Goal: Book appointment/travel/reservation

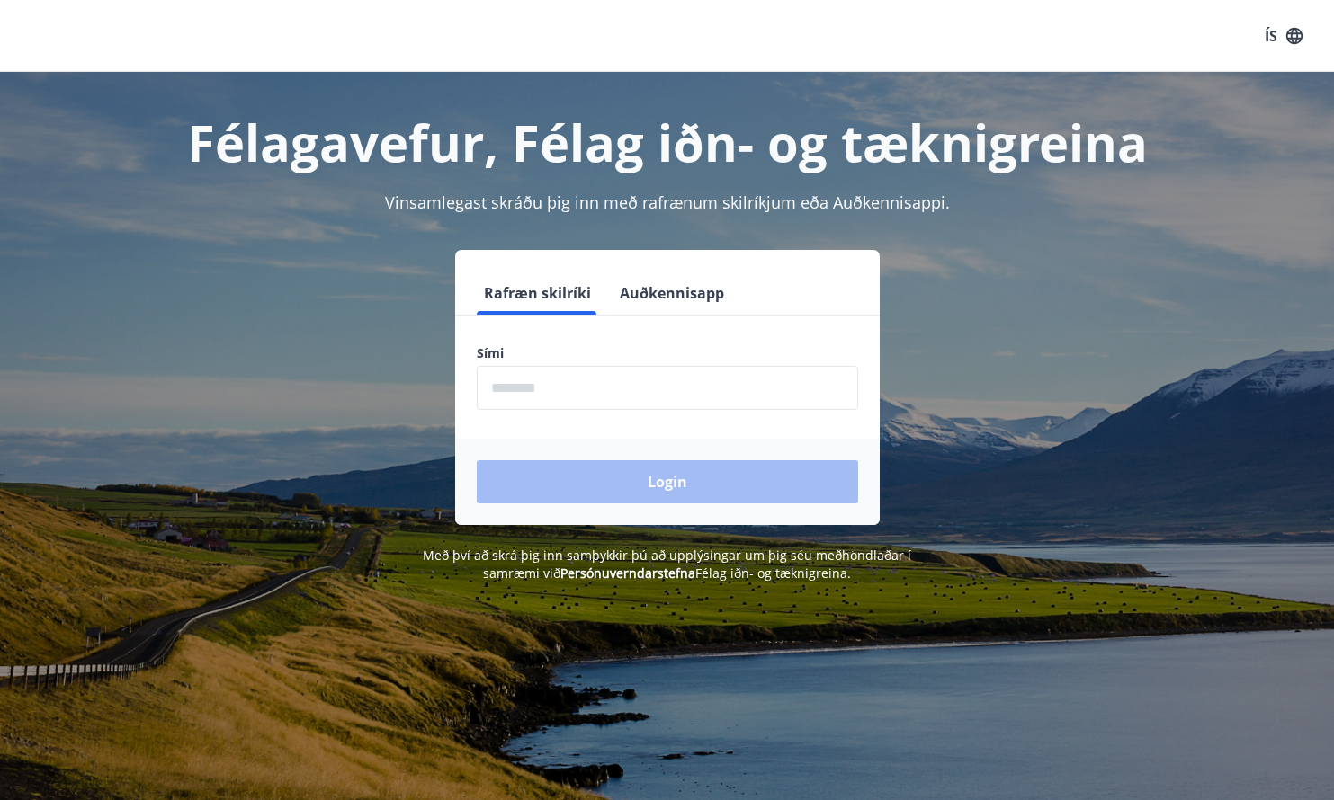
click at [542, 394] on input "phone" at bounding box center [667, 388] width 381 height 44
type input "********"
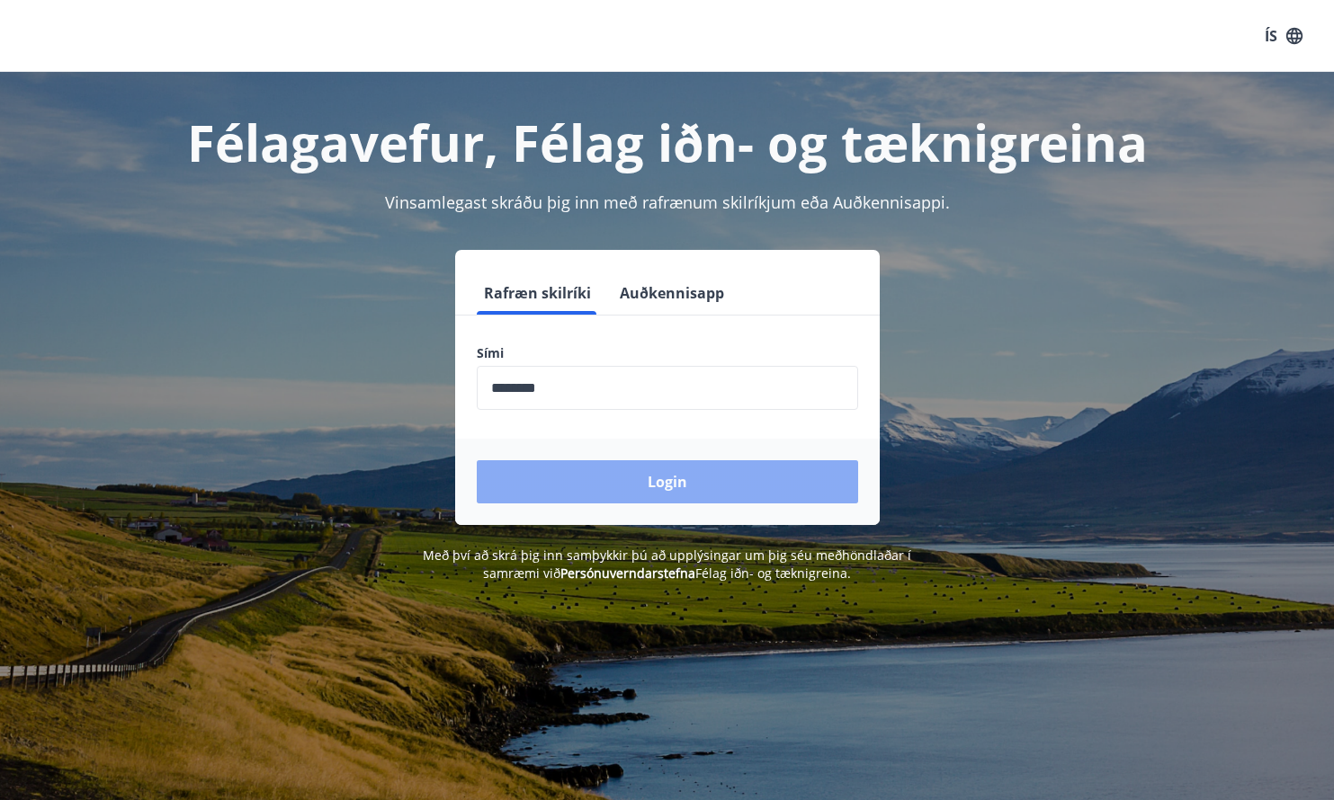
click at [659, 472] on button "Login" at bounding box center [667, 481] width 381 height 43
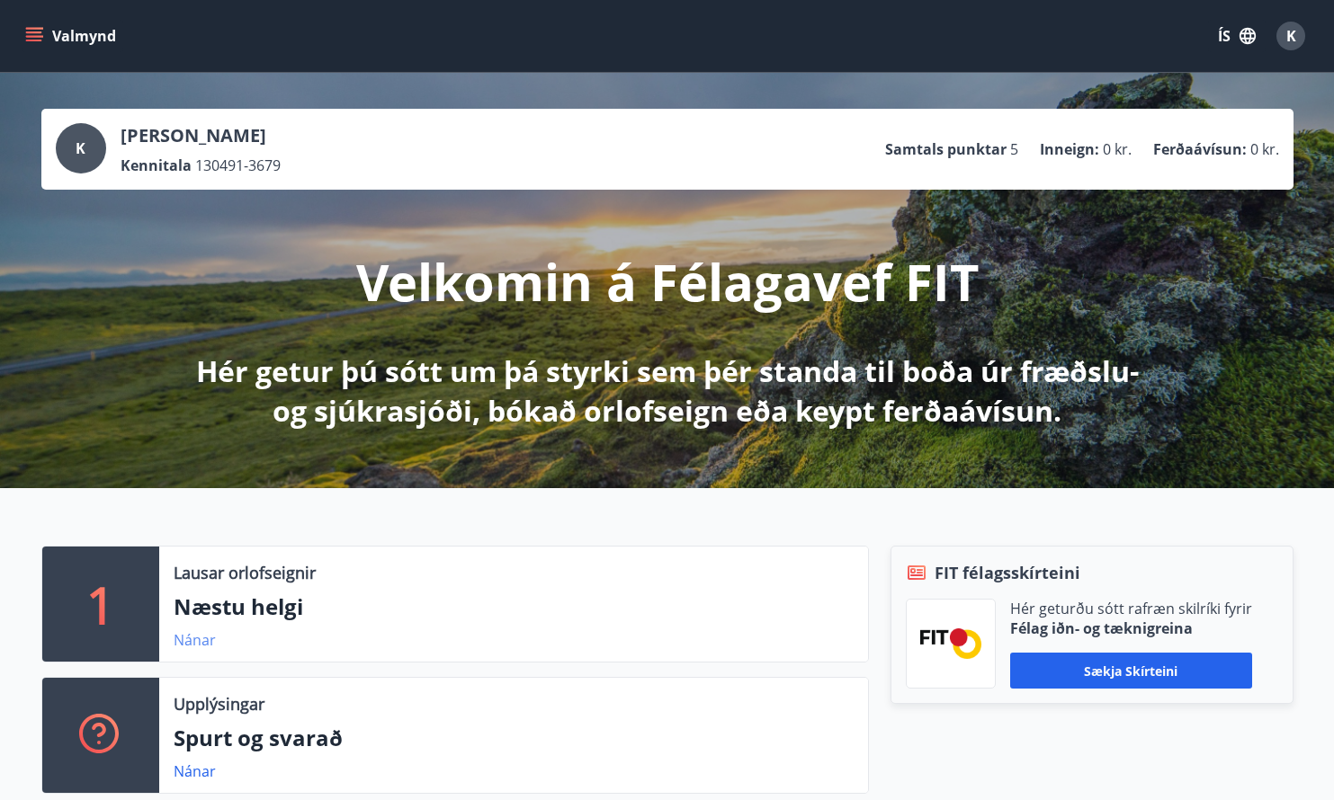
click at [200, 637] on link "Nánar" at bounding box center [195, 640] width 42 height 20
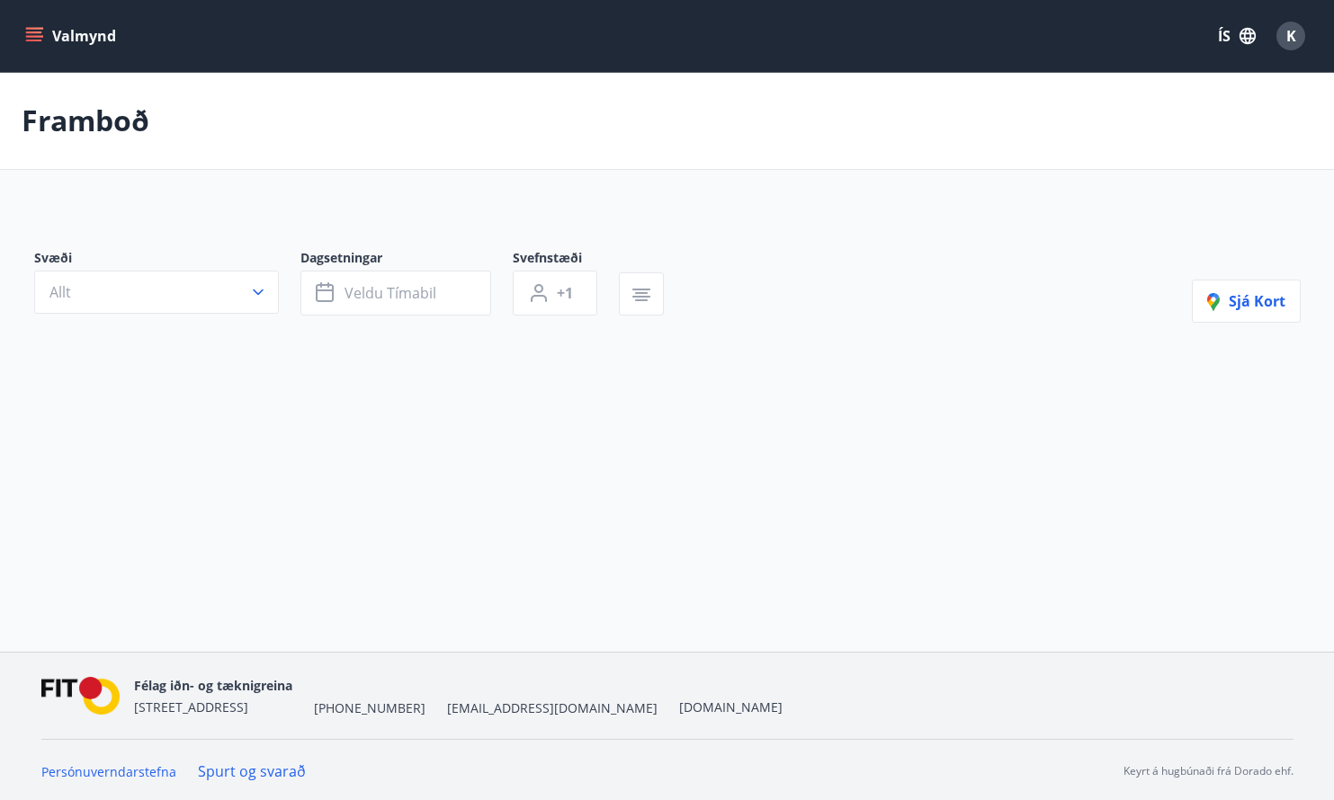
scroll to position [3, 0]
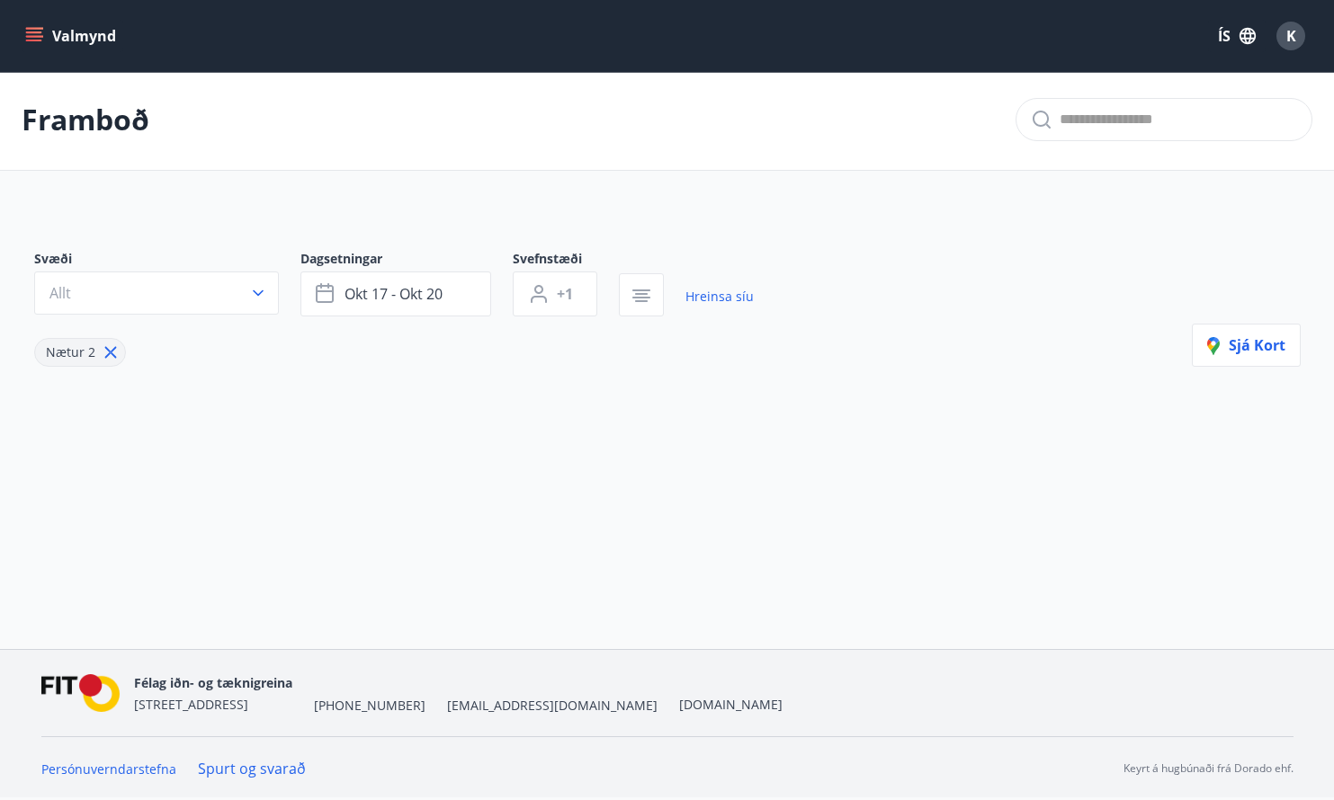
type input "*"
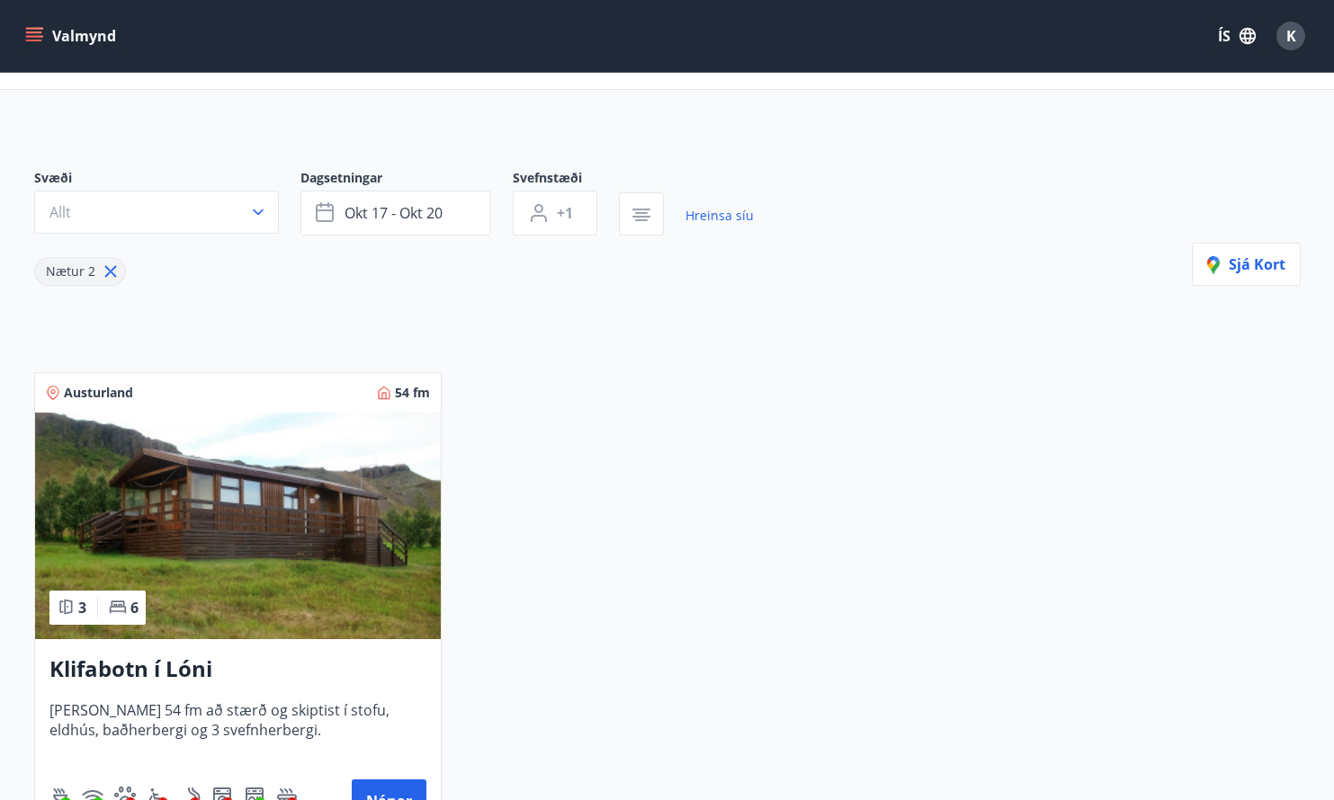
scroll to position [171, 0]
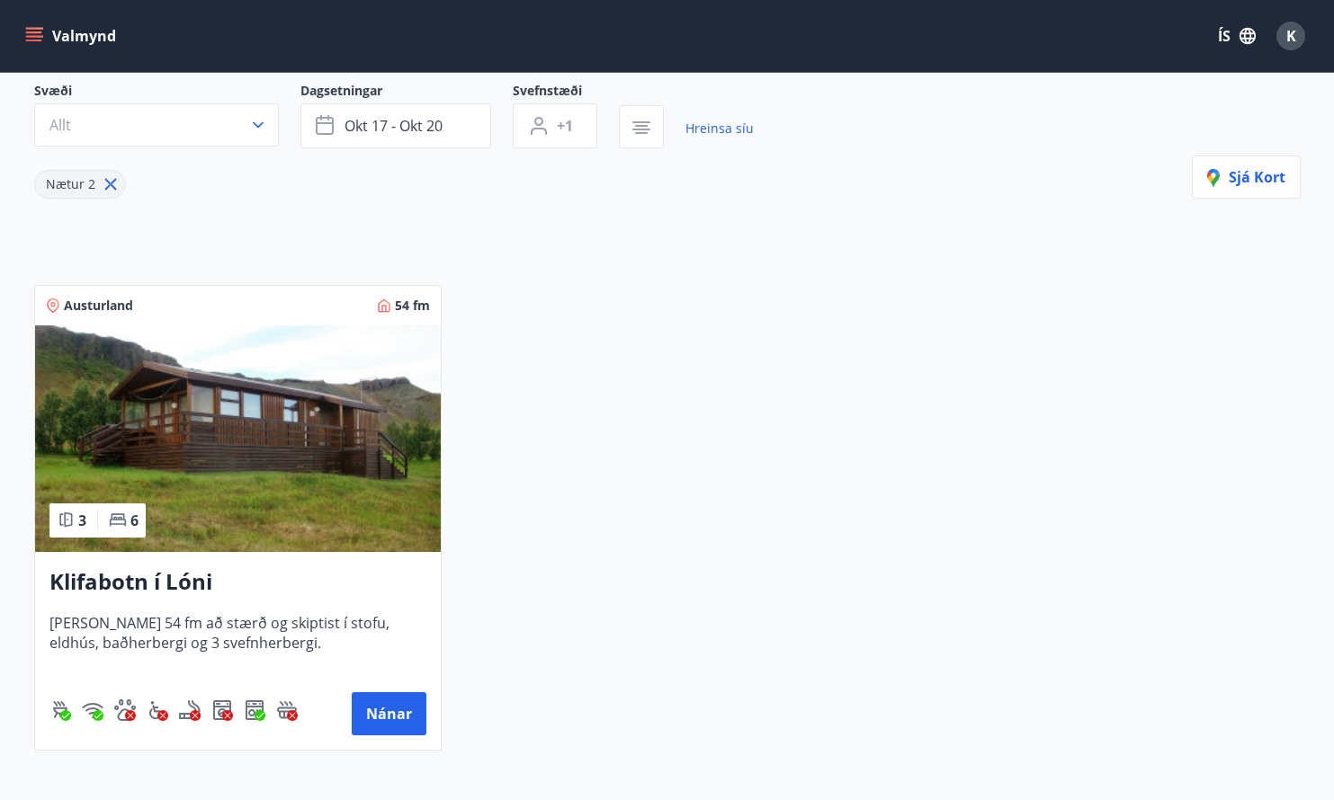
click at [305, 496] on img at bounding box center [238, 439] width 406 height 227
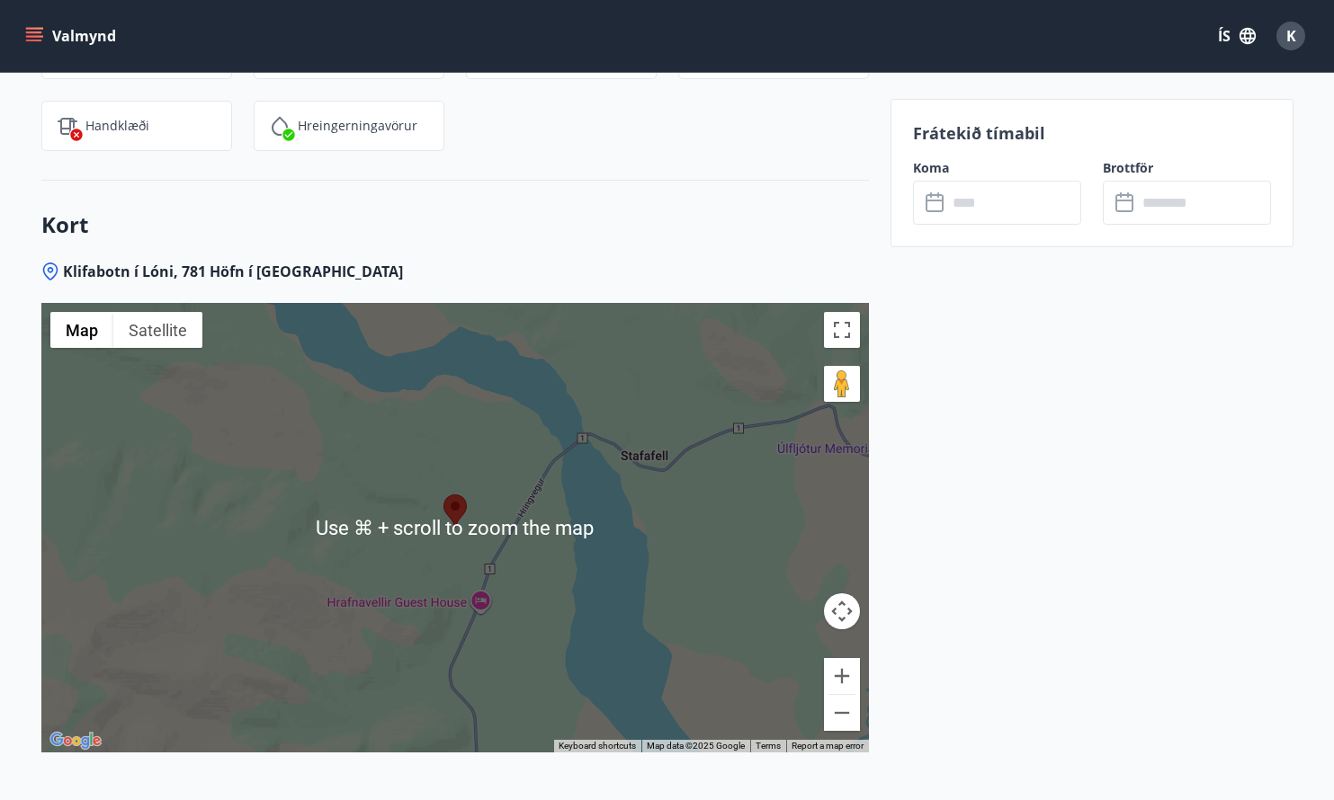
scroll to position [2420, 0]
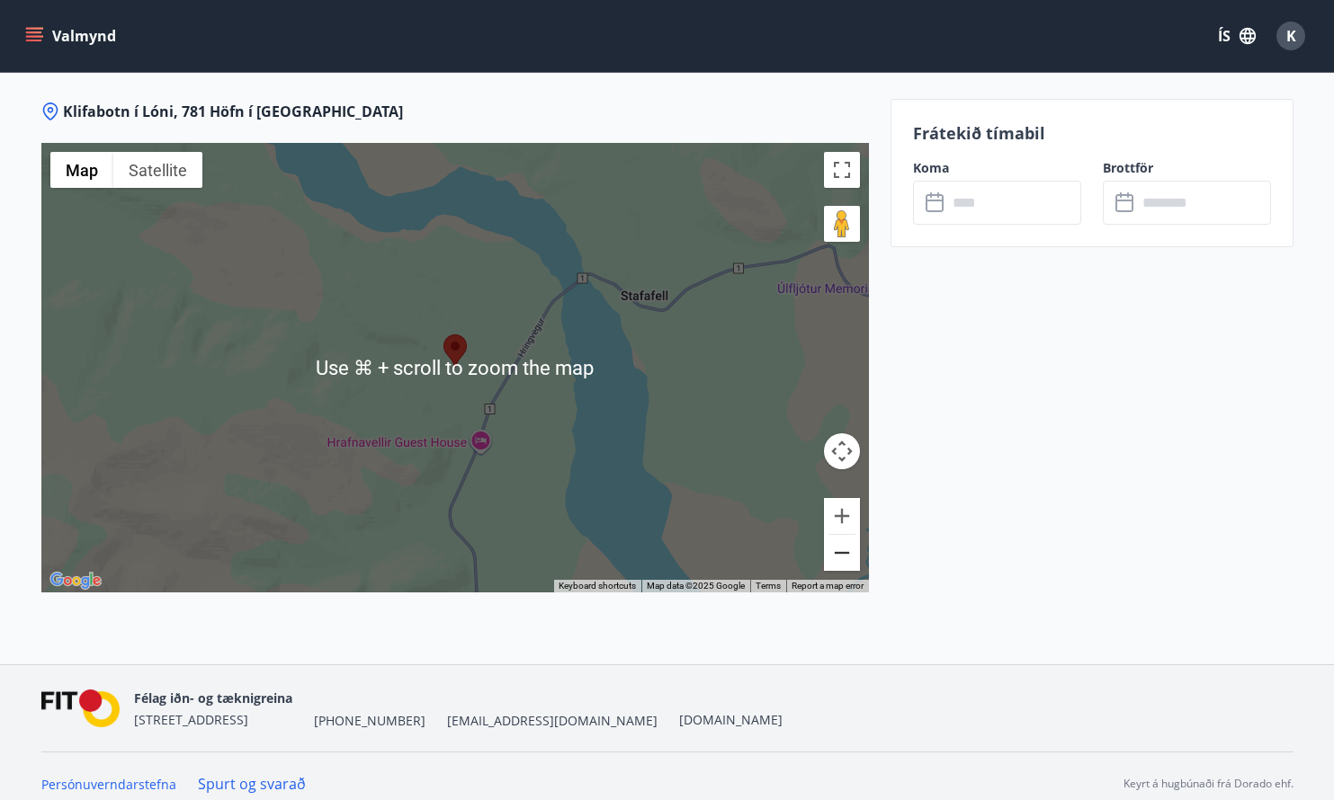
click at [848, 562] on button "Zoom out" at bounding box center [842, 553] width 36 height 36
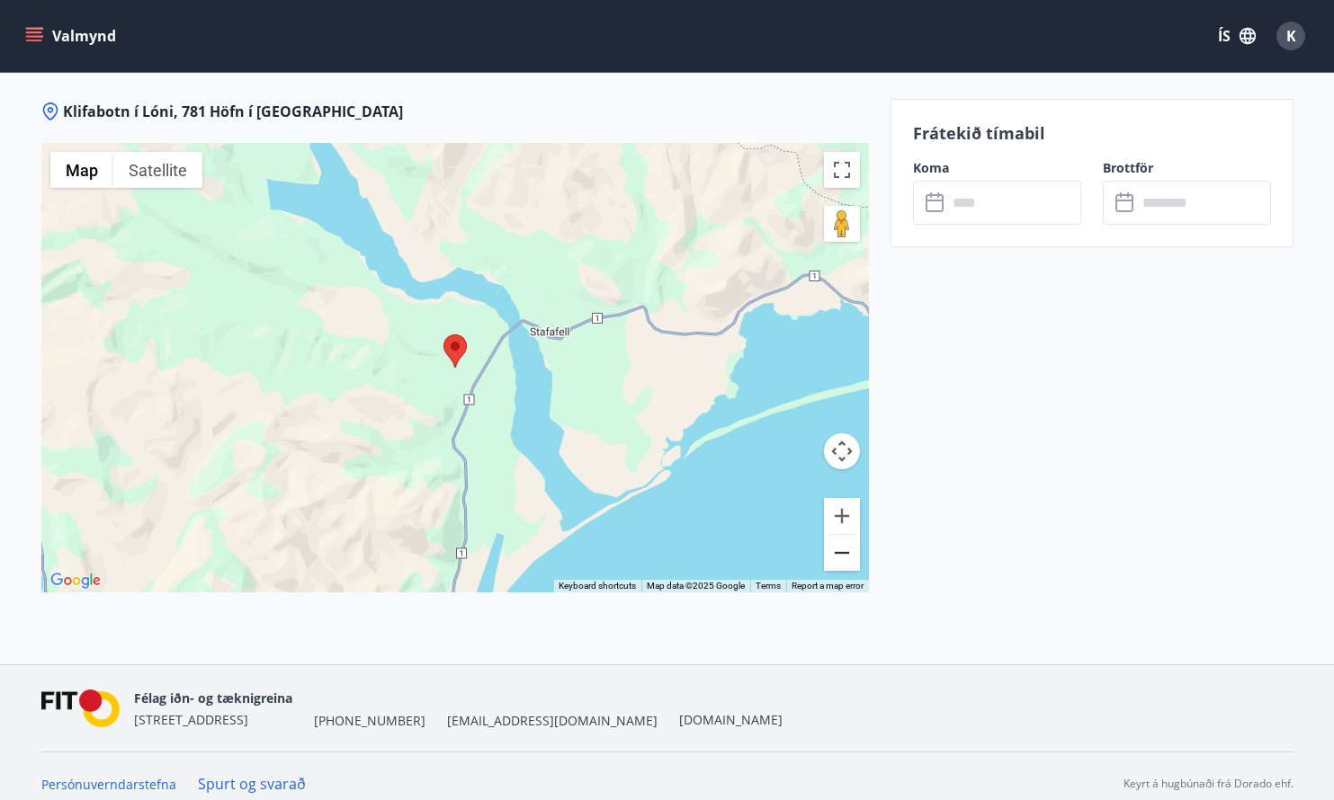
click at [848, 562] on button "Zoom out" at bounding box center [842, 553] width 36 height 36
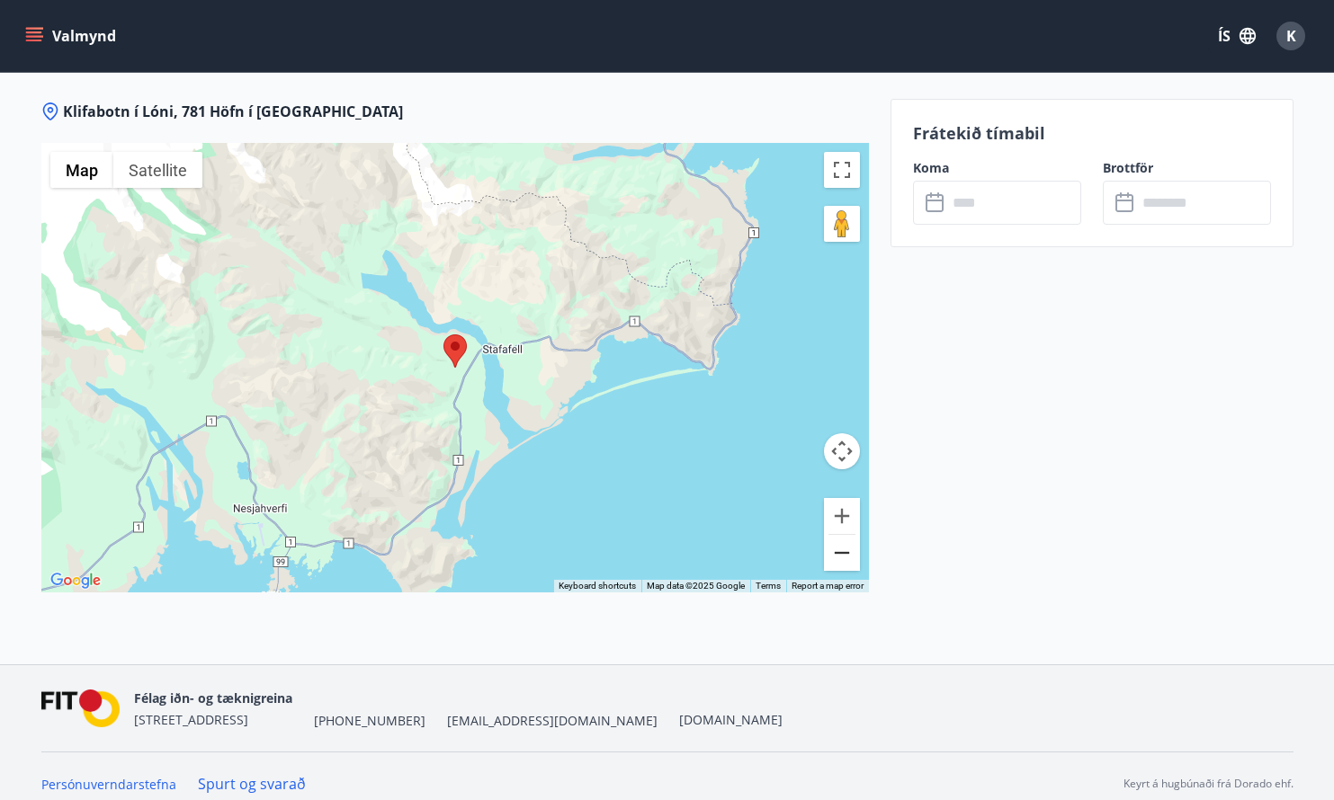
click at [848, 562] on button "Zoom out" at bounding box center [842, 553] width 36 height 36
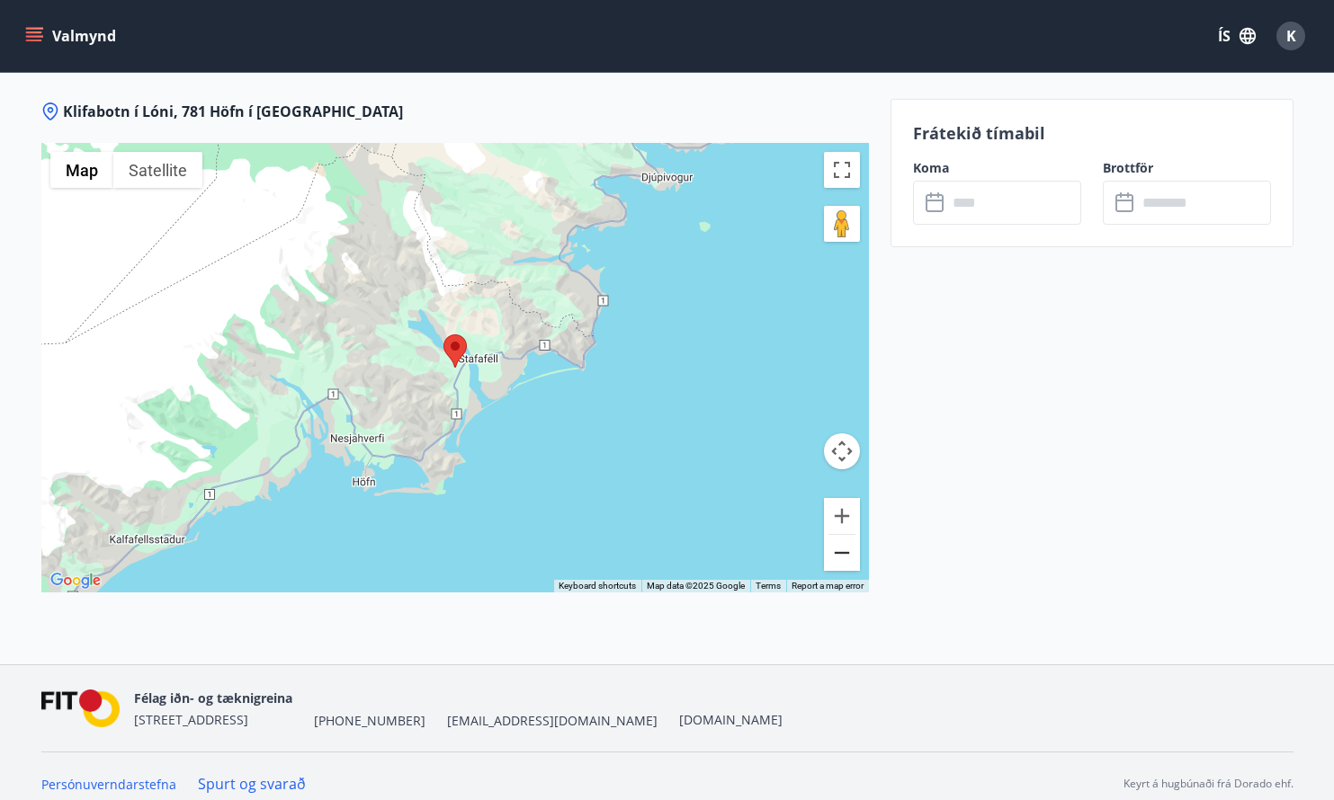
click at [848, 562] on button "Zoom out" at bounding box center [842, 553] width 36 height 36
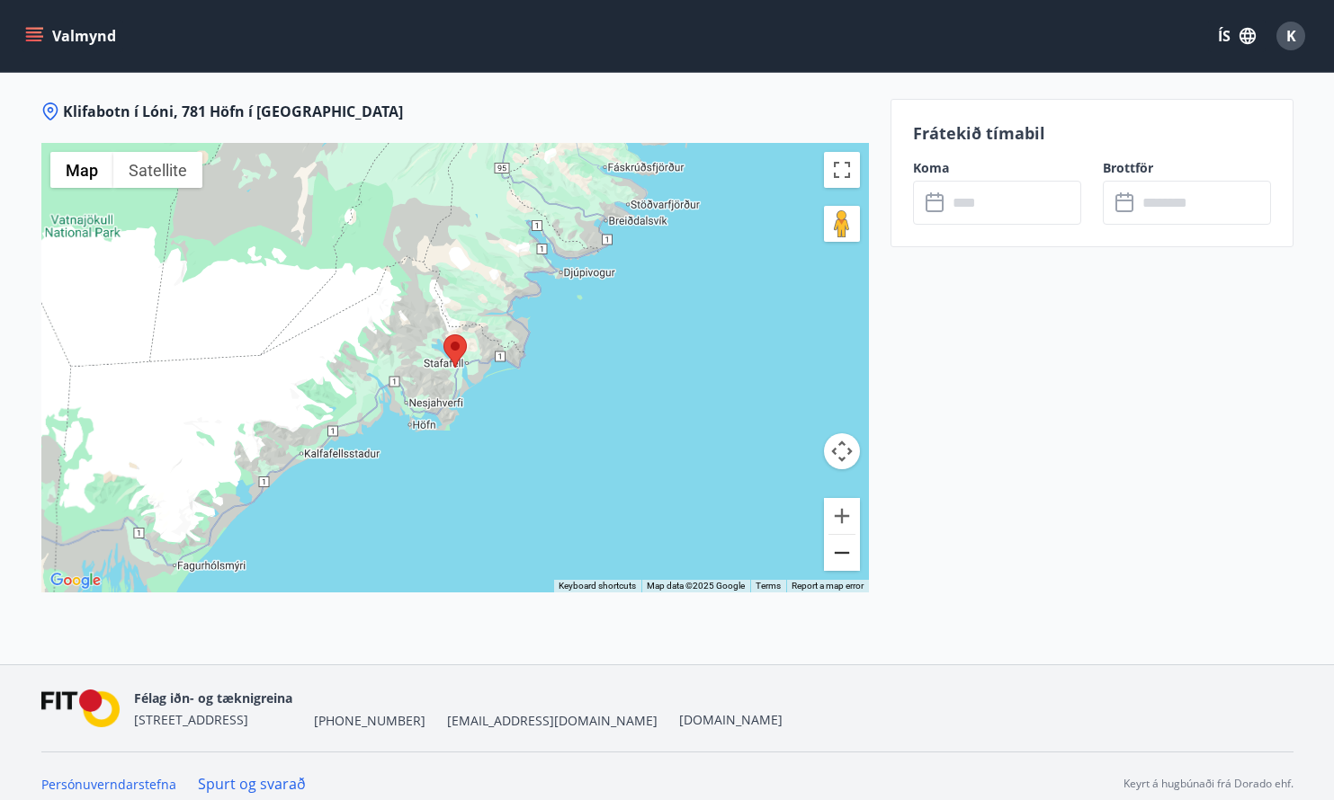
click at [848, 562] on button "Zoom out" at bounding box center [842, 553] width 36 height 36
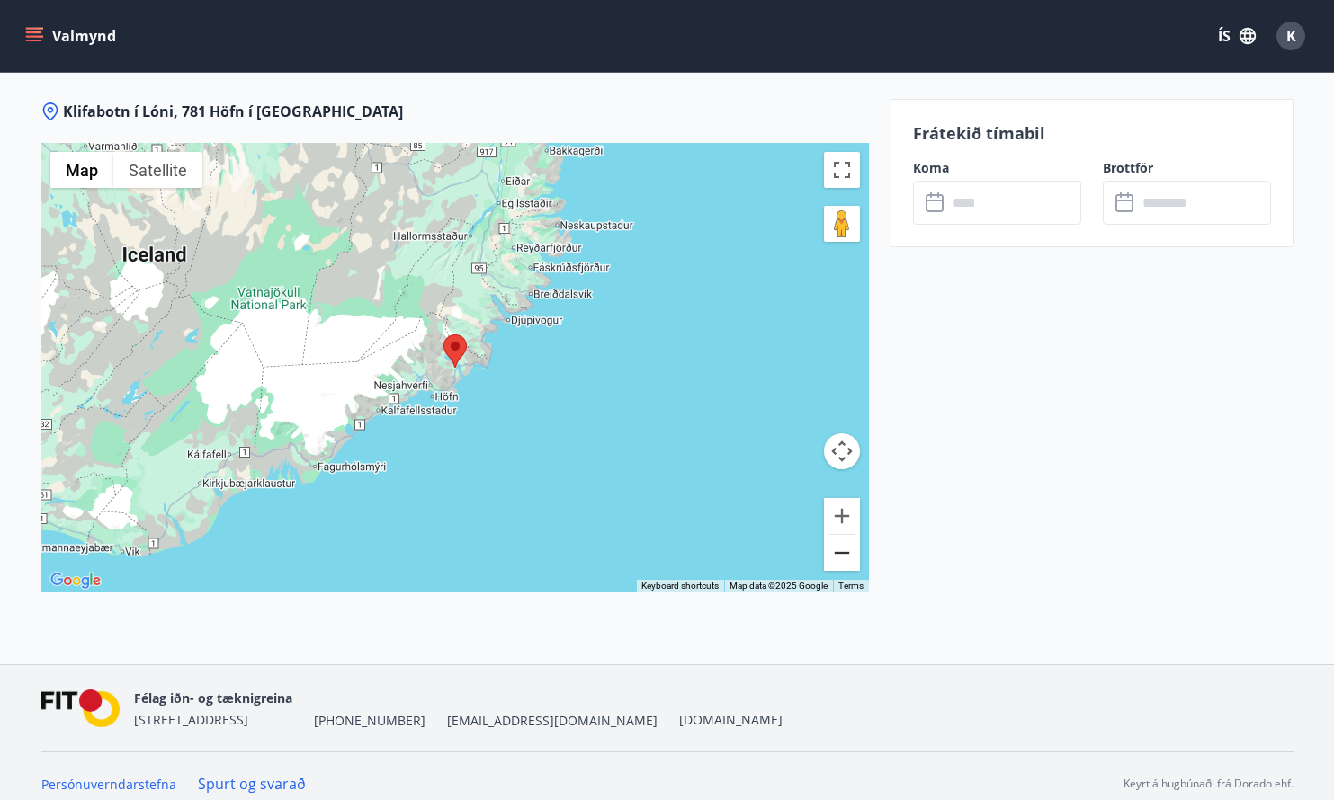
click at [848, 562] on button "Zoom out" at bounding box center [842, 553] width 36 height 36
